Goal: Information Seeking & Learning: Learn about a topic

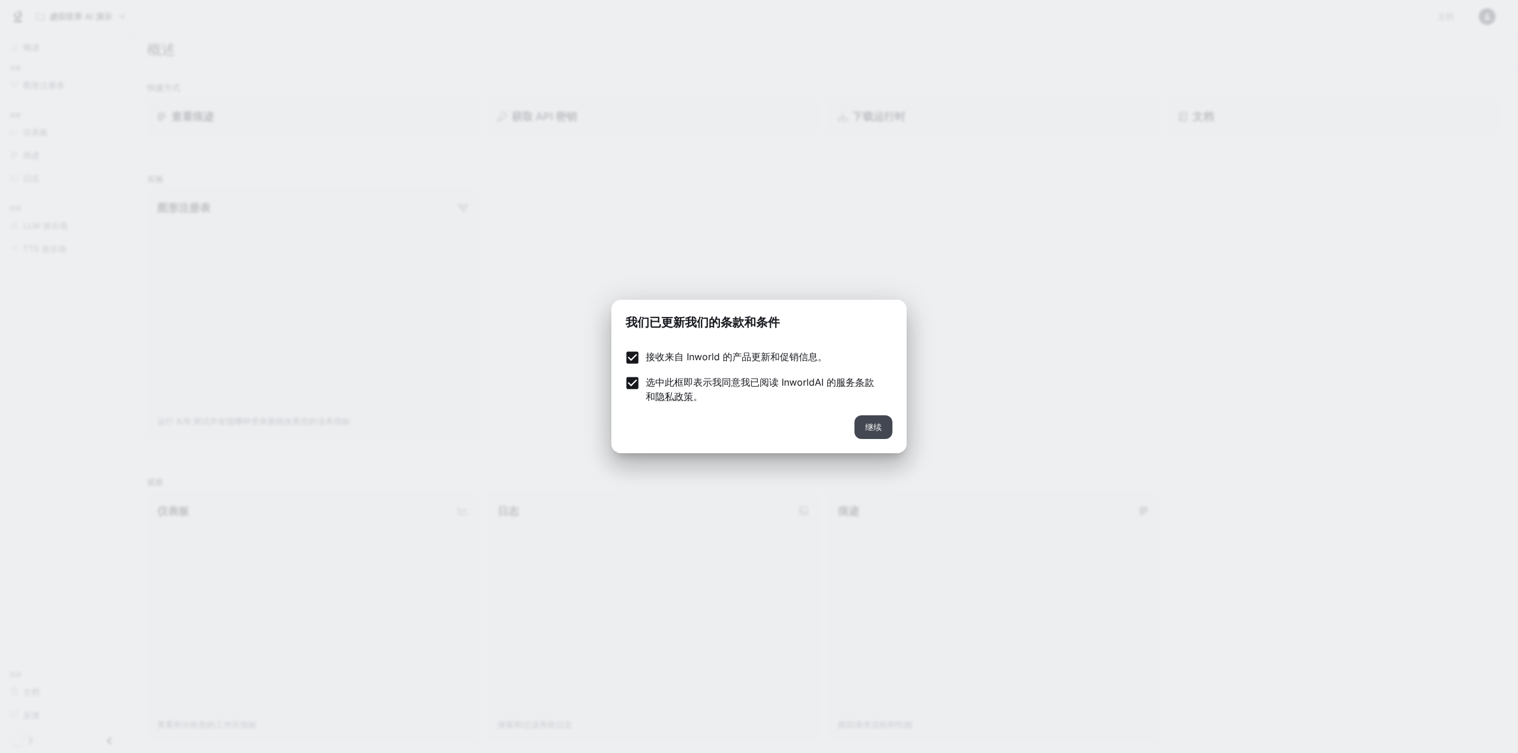
click at [858, 426] on button "继续" at bounding box center [873, 428] width 38 height 24
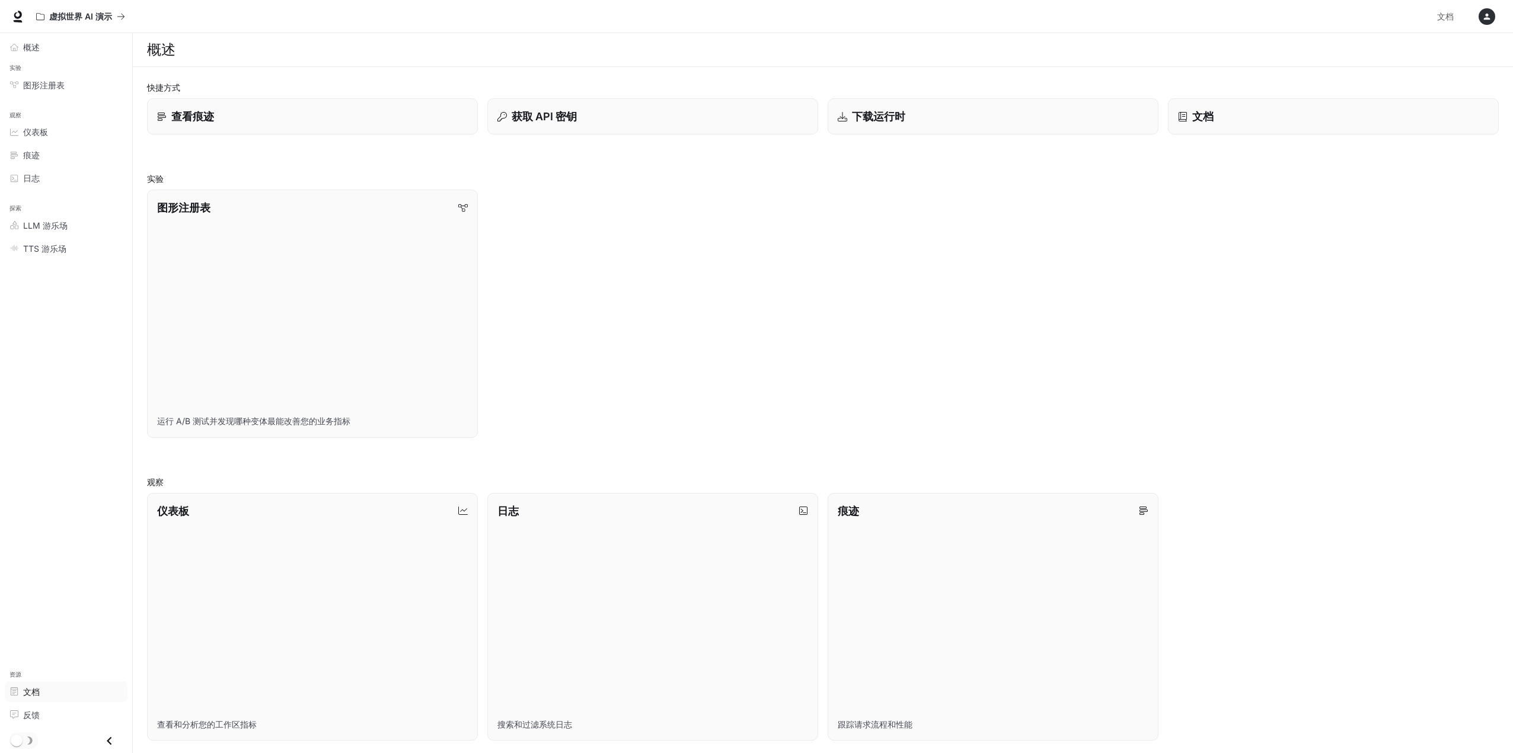
click at [44, 690] on div "文档" at bounding box center [72, 692] width 99 height 12
